Goal: Task Accomplishment & Management: Use online tool/utility

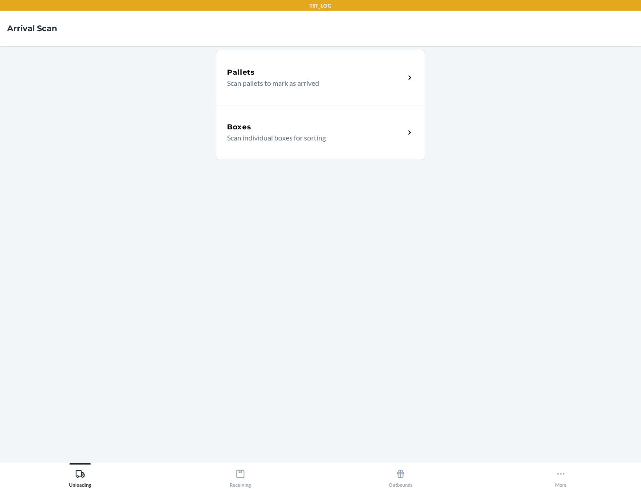
click at [315, 127] on div "Boxes" at bounding box center [316, 127] width 178 height 11
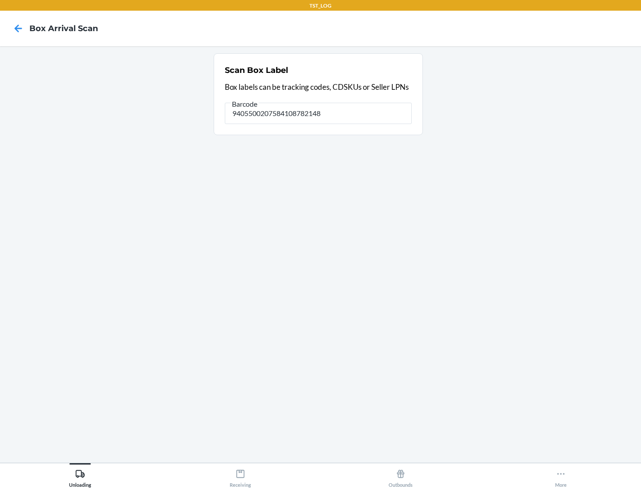
type input "9405500207584108782148"
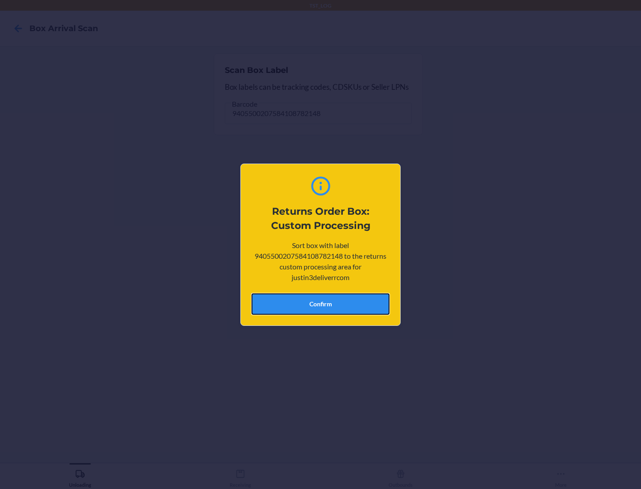
click at [320, 304] on button "Confirm" at bounding box center [320, 304] width 138 height 21
